Goal: Information Seeking & Learning: Learn about a topic

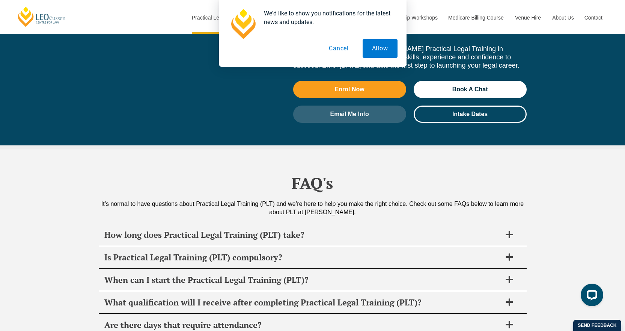
scroll to position [3418, 0]
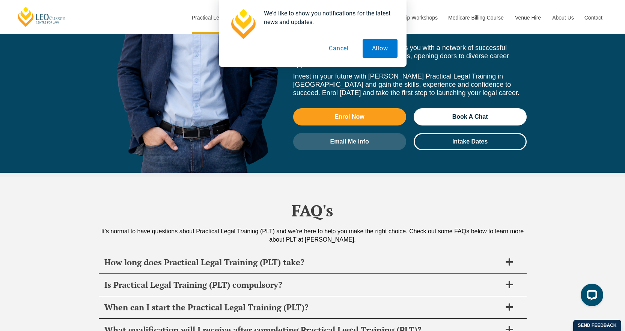
click at [334, 48] on button "Cancel" at bounding box center [339, 48] width 39 height 19
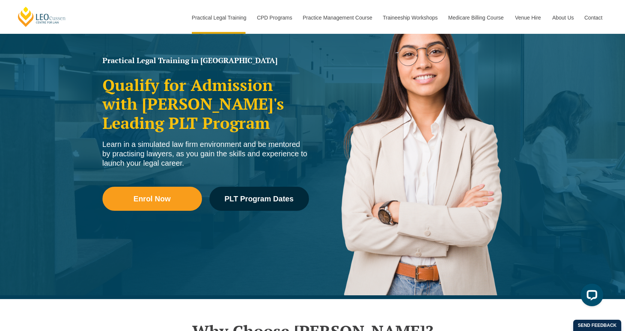
scroll to position [0, 0]
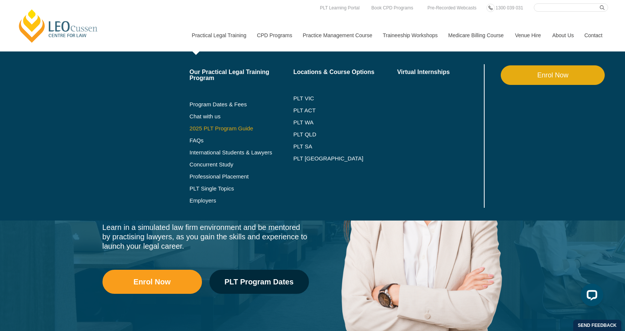
click at [224, 126] on link "2025 PLT Program Guide" at bounding box center [232, 128] width 85 height 6
click at [207, 152] on link "International Students & Lawyers" at bounding box center [242, 152] width 104 height 6
click at [302, 97] on link "PLT VIC" at bounding box center [345, 98] width 104 height 6
click at [311, 110] on link "PLT ACT" at bounding box center [345, 110] width 104 height 6
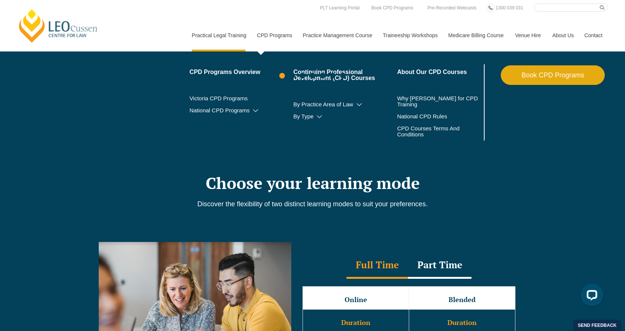
scroll to position [451, 0]
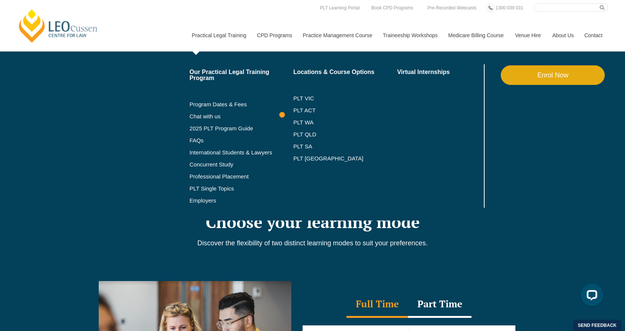
click at [206, 39] on link "Practical Legal Training" at bounding box center [218, 35] width 65 height 32
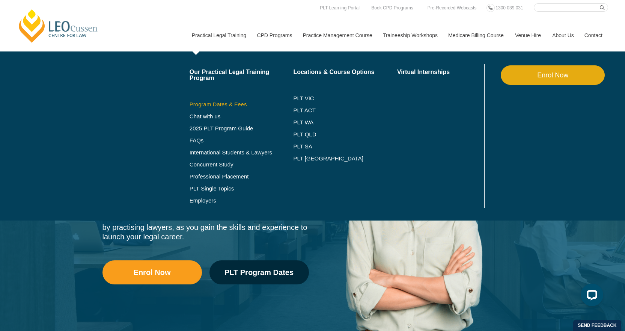
click at [226, 104] on link "Program Dates & Fees" at bounding box center [242, 104] width 104 height 6
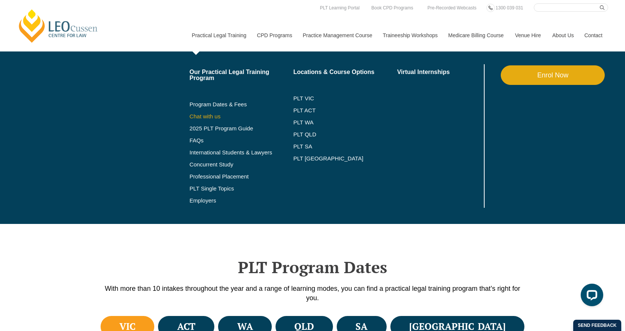
click at [207, 117] on link "Chat with us" at bounding box center [242, 116] width 104 height 6
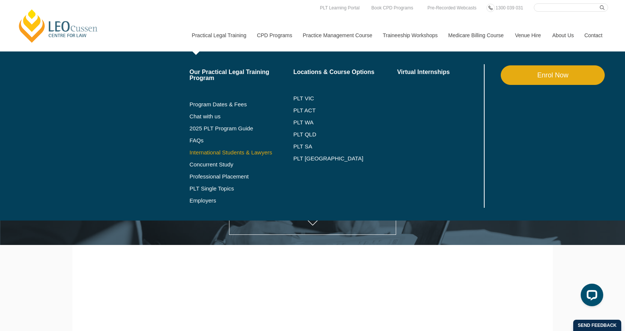
click at [211, 151] on link "International Students & Lawyers" at bounding box center [242, 152] width 104 height 6
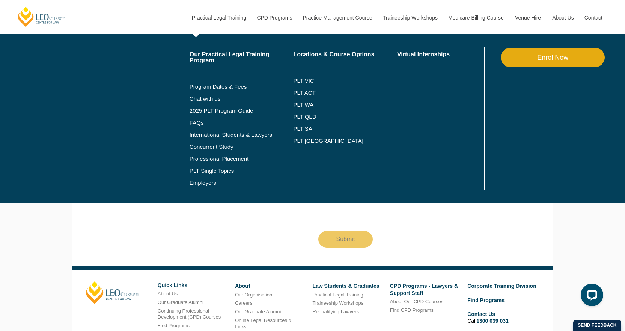
scroll to position [1864, 0]
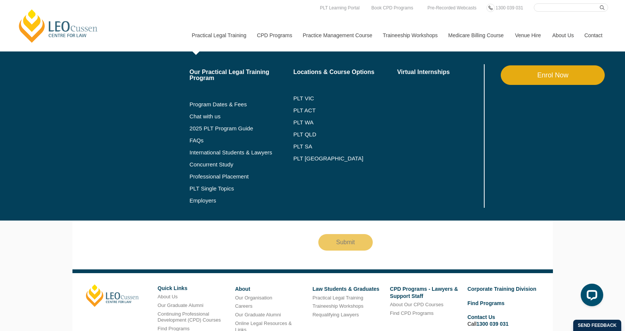
click at [209, 19] on link "Practical Legal Training" at bounding box center [218, 35] width 65 height 32
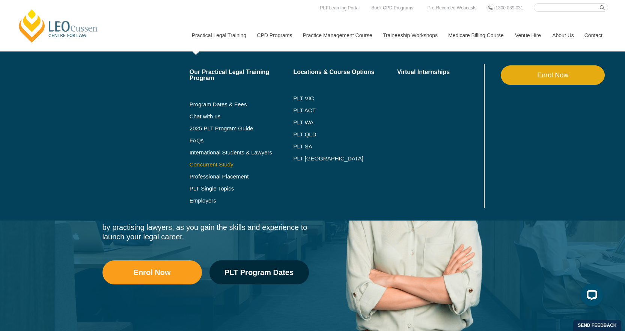
click at [212, 163] on link "Concurrent Study" at bounding box center [242, 164] width 104 height 6
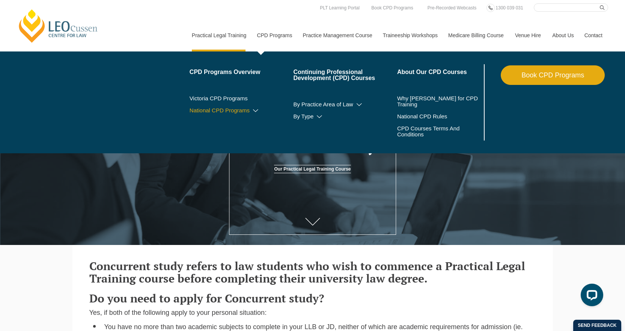
click at [231, 108] on link "National CPD Programs" at bounding box center [242, 110] width 104 height 6
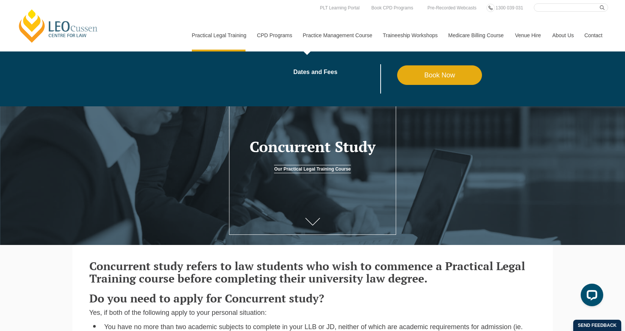
click at [326, 34] on link "Practice Management Course" at bounding box center [337, 35] width 80 height 32
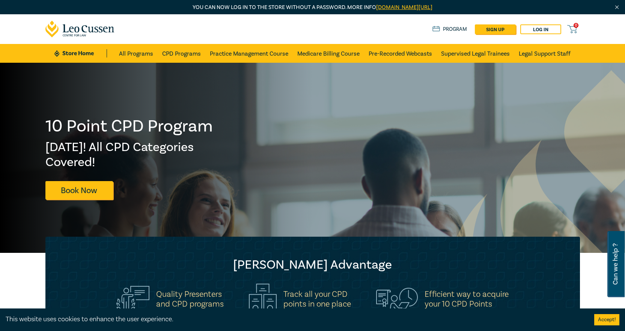
click at [193, 24] on div "0 $ NaN Store Home About us Program sign up Log in 0" at bounding box center [313, 29] width 544 height 30
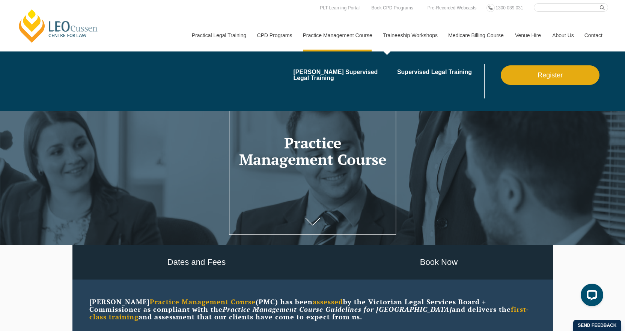
click at [395, 38] on link "Traineeship Workshops" at bounding box center [409, 35] width 65 height 32
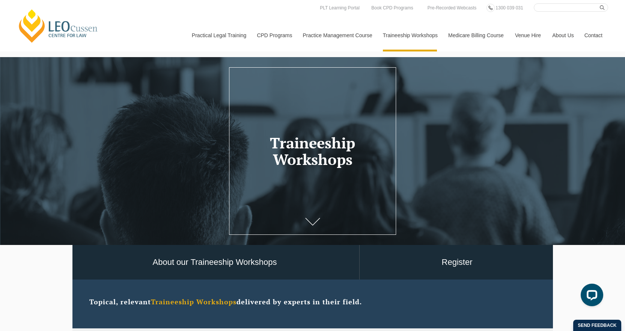
click at [451, 29] on link "Medicare Billing Course" at bounding box center [476, 35] width 67 height 32
click at [532, 33] on link "Venue Hire" at bounding box center [528, 35] width 37 height 32
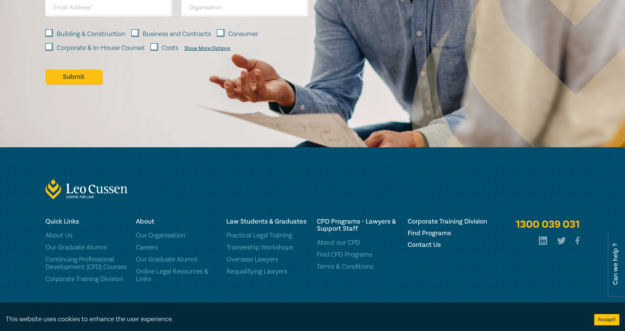
scroll to position [694, 0]
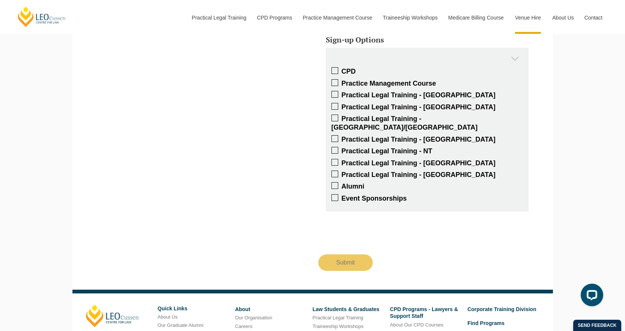
scroll to position [3004, 0]
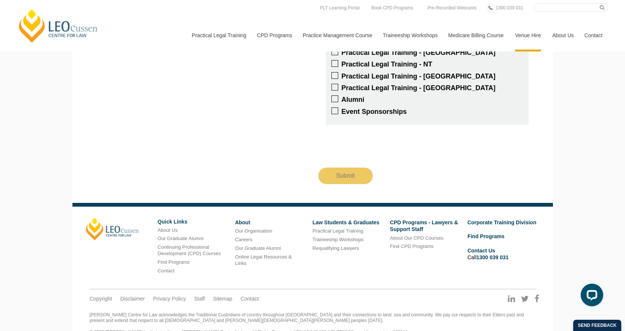
click at [467, 33] on link "Medicare Billing Course" at bounding box center [476, 35] width 67 height 32
click at [593, 35] on link "Contact" at bounding box center [593, 35] width 29 height 32
